Goal: Transaction & Acquisition: Download file/media

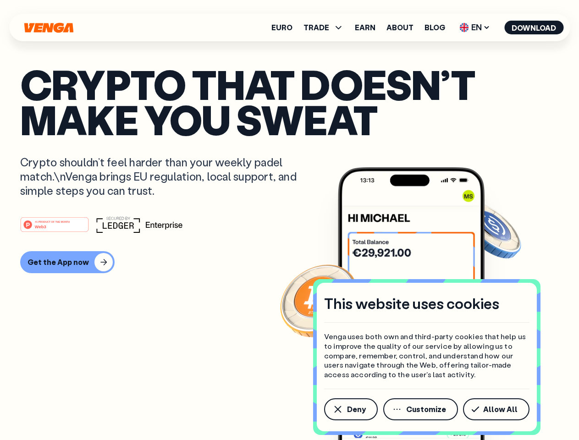
click at [289, 220] on div "#1 PRODUCT OF THE MONTH Web3" at bounding box center [289, 224] width 539 height 17
click at [350, 410] on span "Deny" at bounding box center [356, 409] width 19 height 7
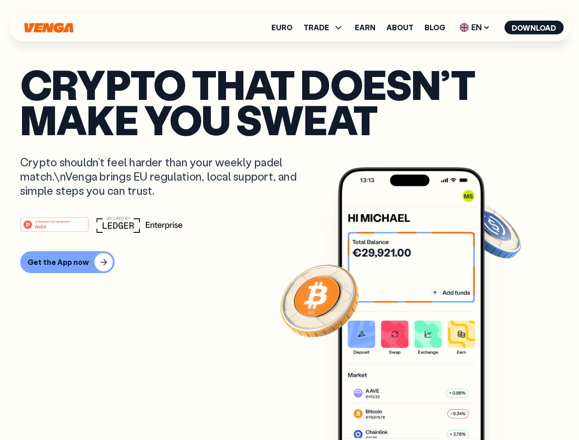
click at [421, 410] on img at bounding box center [411, 320] width 147 height 307
click at [498, 410] on article "Crypto that doesn’t make you sweat Crypto shouldn’t feel harder than your weekl…" at bounding box center [289, 238] width 539 height 344
click at [327, 28] on span "TRADE" at bounding box center [317, 27] width 26 height 7
click at [475, 28] on span "EN" at bounding box center [474, 27] width 37 height 15
click at [534, 28] on button "Download" at bounding box center [533, 28] width 59 height 14
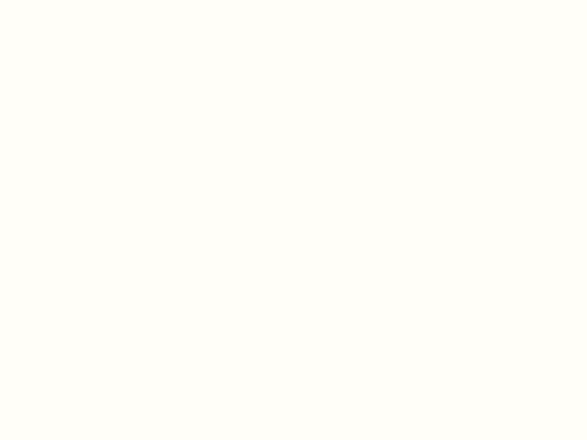
click at [66, 0] on html "This website uses cookies Venga uses both own and third-party cookies that help…" at bounding box center [293, 0] width 587 height 0
click at [56, 0] on html "This website uses cookies Venga uses both own and third-party cookies that help…" at bounding box center [293, 0] width 587 height 0
